Goal: Information Seeking & Learning: Learn about a topic

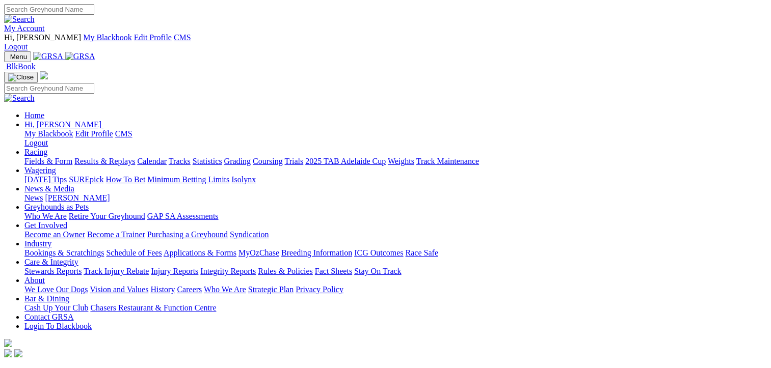
click at [35, 157] on link "Fields & Form" at bounding box center [48, 161] width 48 height 9
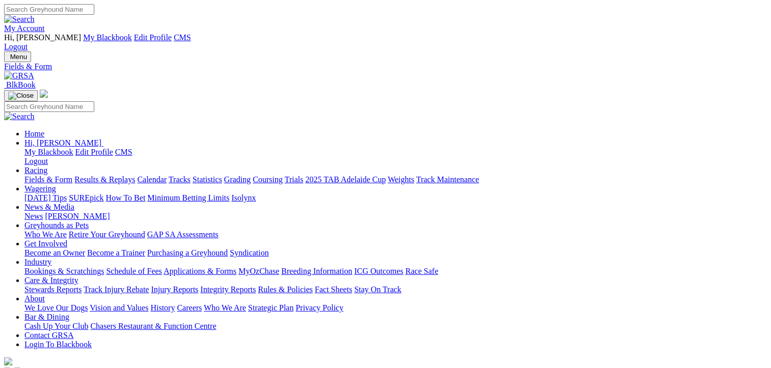
select select "[GEOGRAPHIC_DATA]"
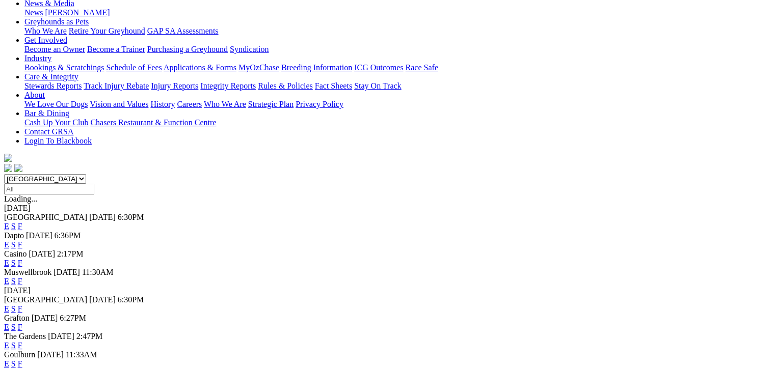
scroll to position [153, 0]
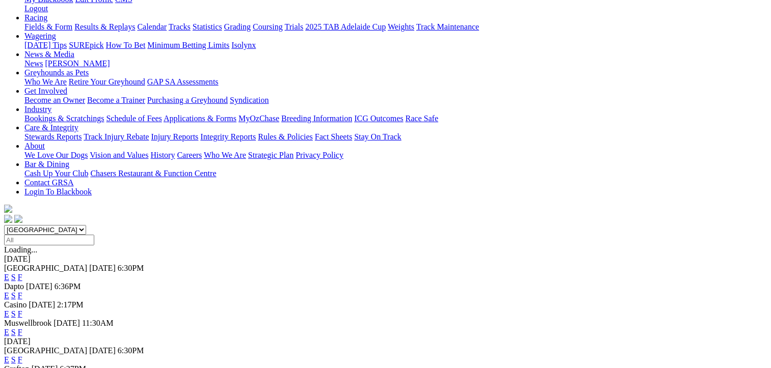
click at [22, 291] on link "F" at bounding box center [20, 295] width 5 height 9
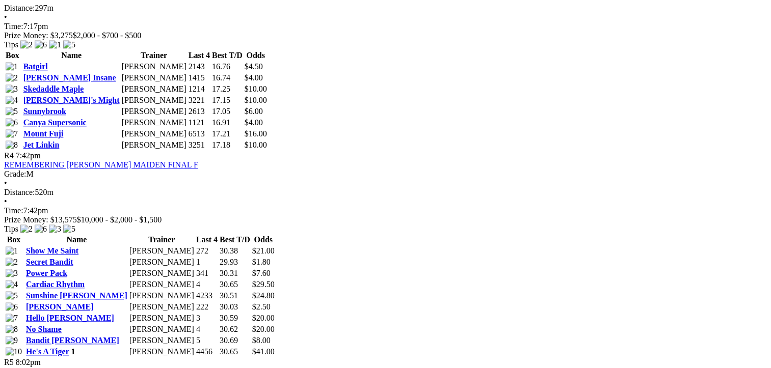
scroll to position [1019, 0]
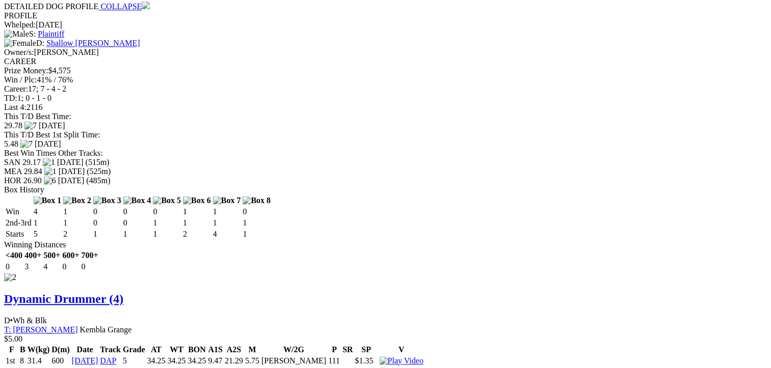
scroll to position [1528, 0]
